Goal: Check status: Check status

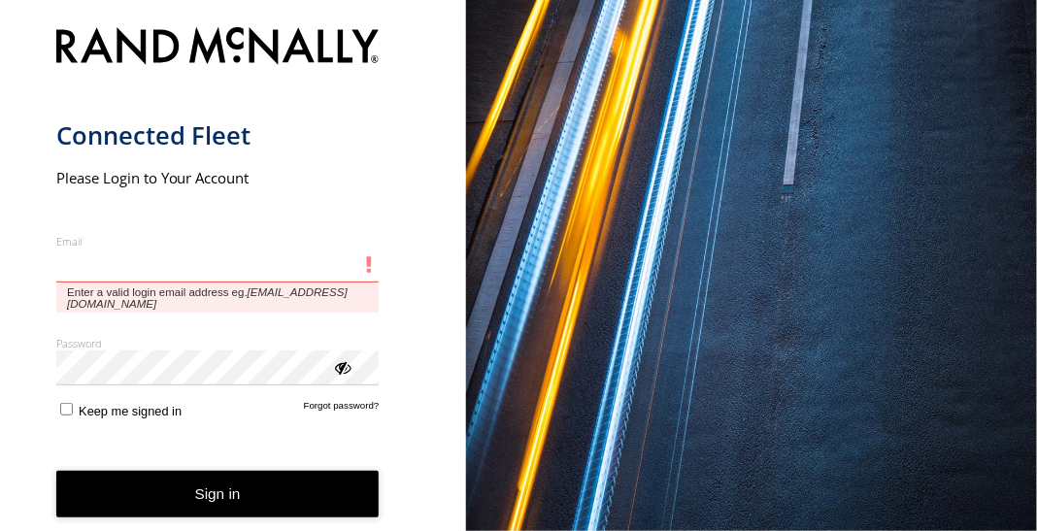
type input "**********"
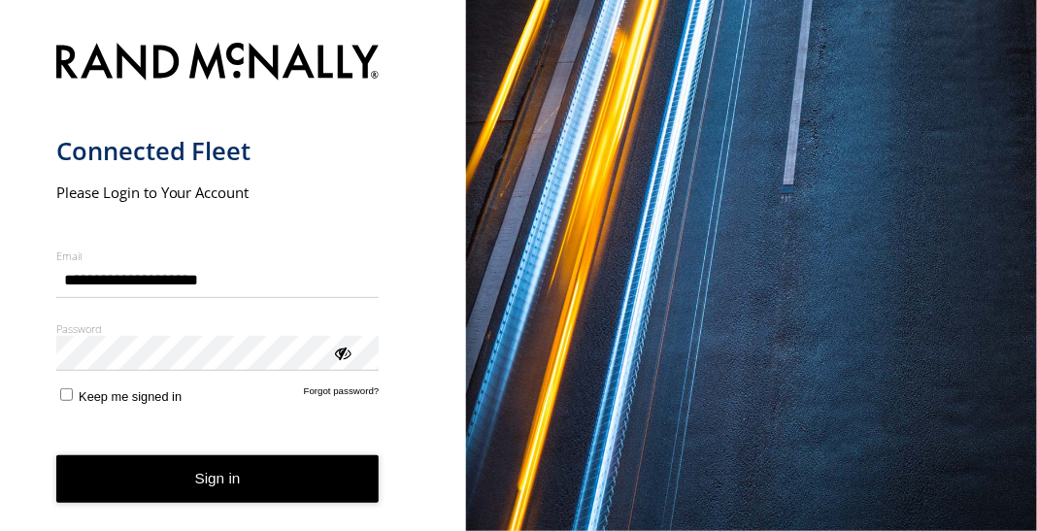
click at [214, 494] on button "Sign in" at bounding box center [217, 479] width 323 height 48
drag, startPoint x: 217, startPoint y: 490, endPoint x: 231, endPoint y: 487, distance: 13.9
click at [230, 487] on button "Sign in" at bounding box center [217, 479] width 323 height 48
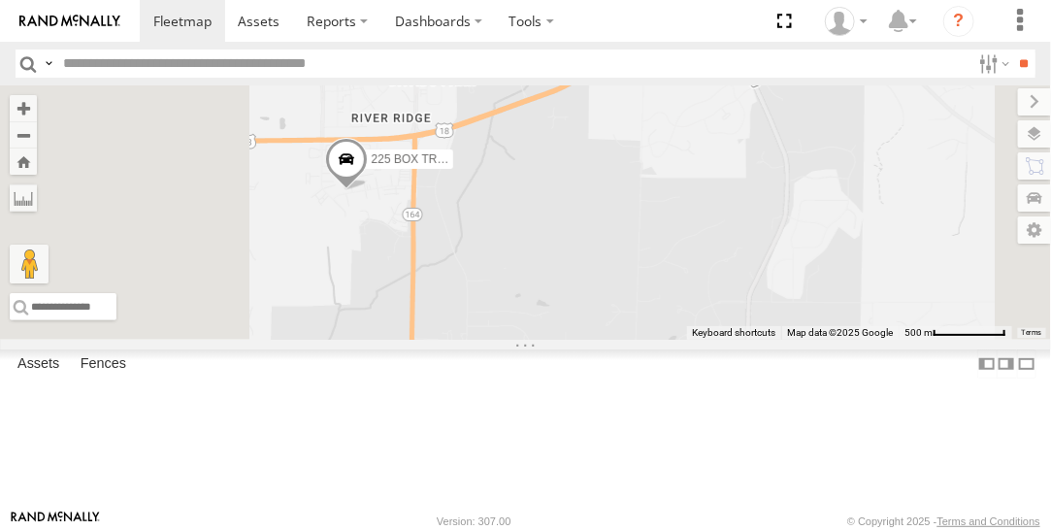
drag, startPoint x: 575, startPoint y: 324, endPoint x: 630, endPoint y: 158, distance: 175.0
click at [631, 149] on div "225 BOX TRUCK" at bounding box center [525, 212] width 1051 height 254
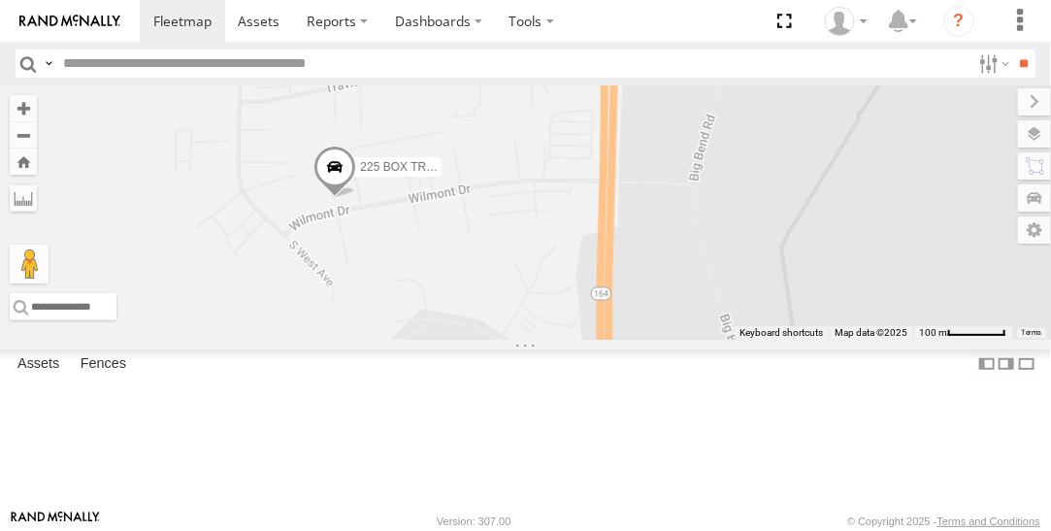
drag, startPoint x: 531, startPoint y: 210, endPoint x: 877, endPoint y: 226, distance: 345.9
click at [877, 226] on div "225 BOX TRUCK" at bounding box center [525, 212] width 1051 height 254
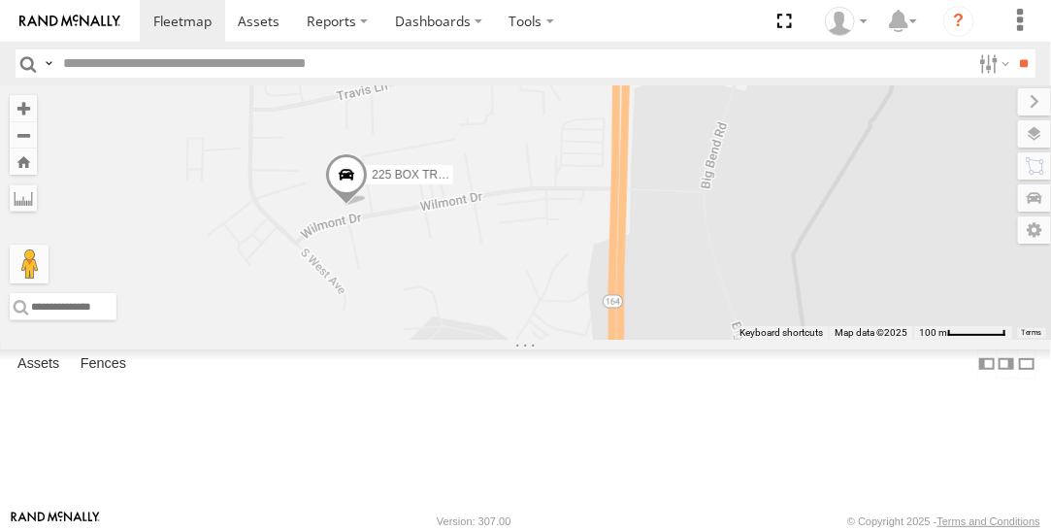
drag, startPoint x: 802, startPoint y: 314, endPoint x: 828, endPoint y: 314, distance: 26.2
click at [814, 325] on div "225 BOX TRUCK" at bounding box center [525, 212] width 1051 height 254
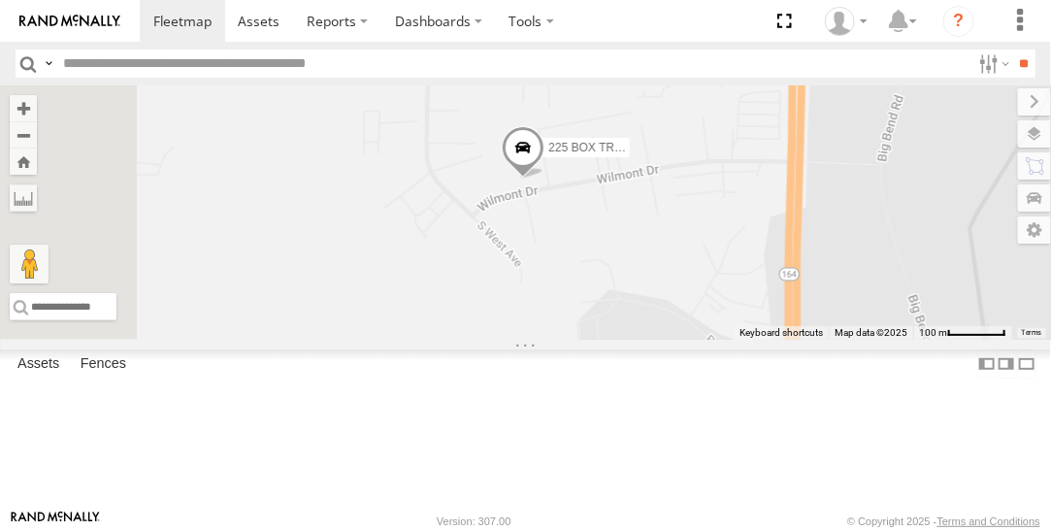
drag, startPoint x: 735, startPoint y: 348, endPoint x: 800, endPoint y: 336, distance: 66.2
click at [800, 336] on div "225 BOX TRUCK" at bounding box center [525, 212] width 1051 height 254
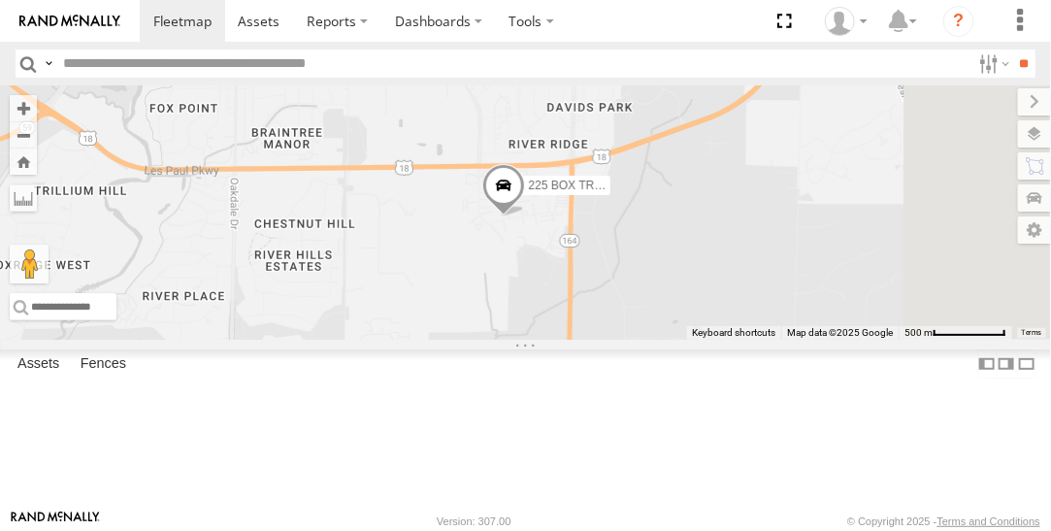
drag, startPoint x: 817, startPoint y: 316, endPoint x: 718, endPoint y: 351, distance: 105.0
click at [718, 340] on div "225 BOX TRUCK" at bounding box center [525, 212] width 1051 height 254
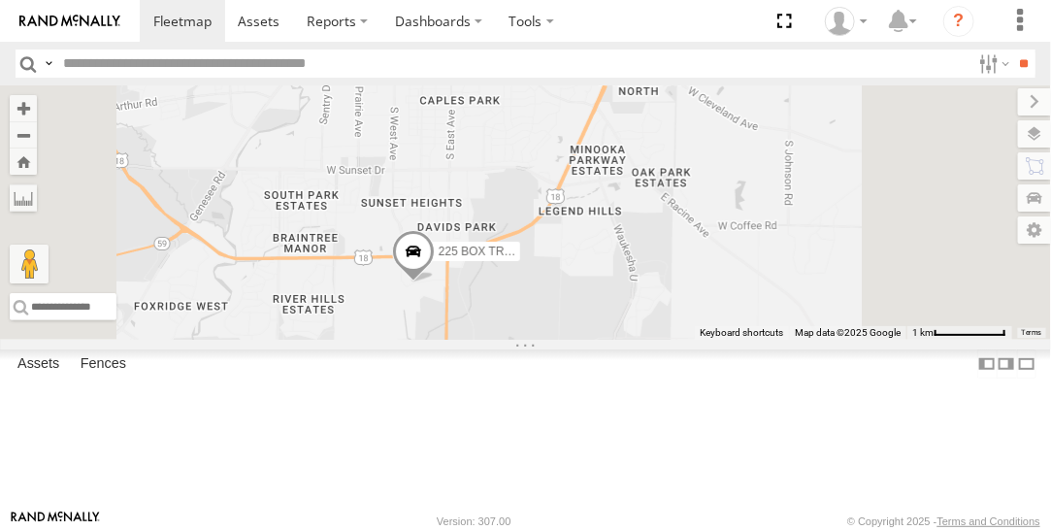
drag, startPoint x: 941, startPoint y: 321, endPoint x: 787, endPoint y: 388, distance: 167.4
click at [798, 340] on div "225 BOX TRUCK" at bounding box center [525, 212] width 1051 height 254
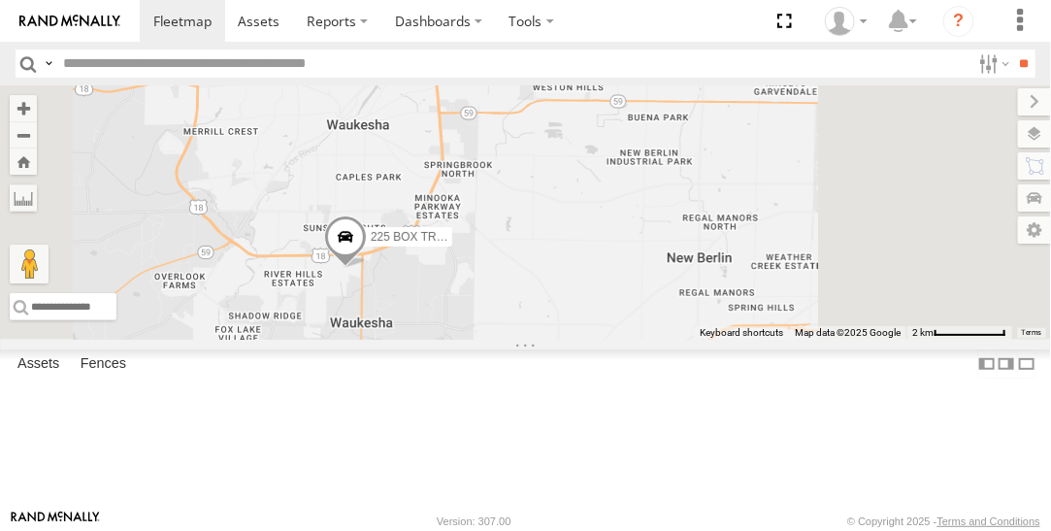
drag, startPoint x: 928, startPoint y: 389, endPoint x: 824, endPoint y: 356, distance: 109.0
click at [828, 340] on div "225 BOX TRUCK" at bounding box center [525, 212] width 1051 height 254
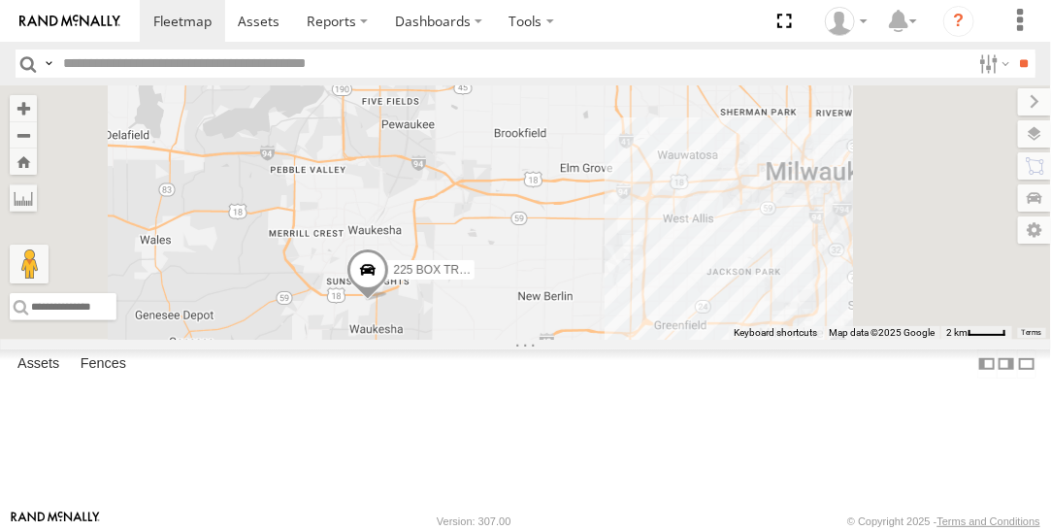
drag, startPoint x: 892, startPoint y: 371, endPoint x: 794, endPoint y: 405, distance: 103.8
click at [794, 340] on div "225 BOX TRUCK" at bounding box center [525, 212] width 1051 height 254
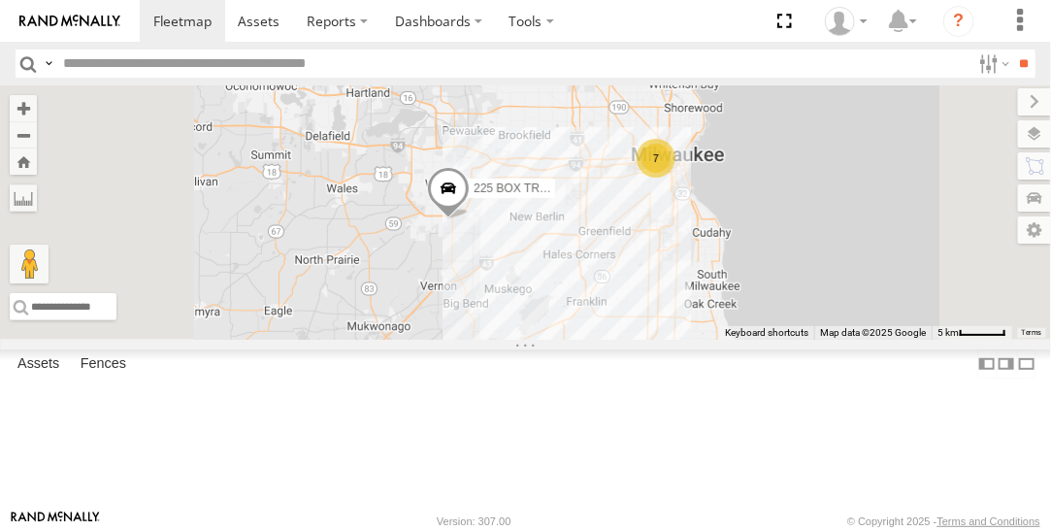
drag, startPoint x: 938, startPoint y: 383, endPoint x: 913, endPoint y: 290, distance: 96.3
click at [930, 296] on div "225 BOX TRUCK 7" at bounding box center [525, 212] width 1051 height 254
